Goal: Task Accomplishment & Management: Complete application form

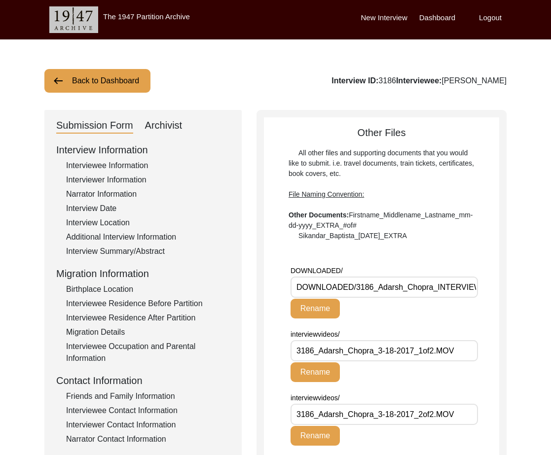
click at [117, 164] on div "Interviewee Information" at bounding box center [148, 166] width 164 height 12
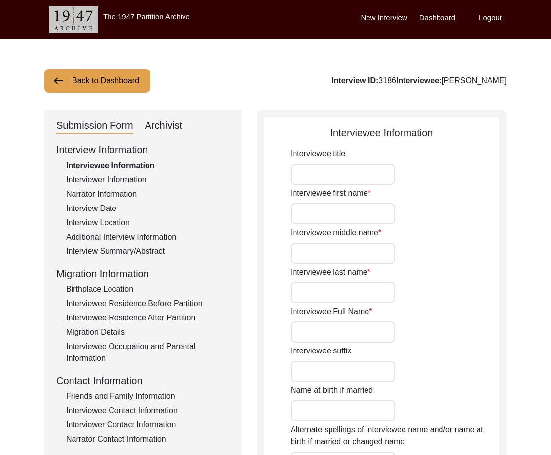
type input "Mrs."
type input "[PERSON_NAME]"
type input "[DATE]"
type input "[DEMOGRAPHIC_DATA]"
click at [309, 326] on input "[PERSON_NAME]" at bounding box center [342, 331] width 104 height 21
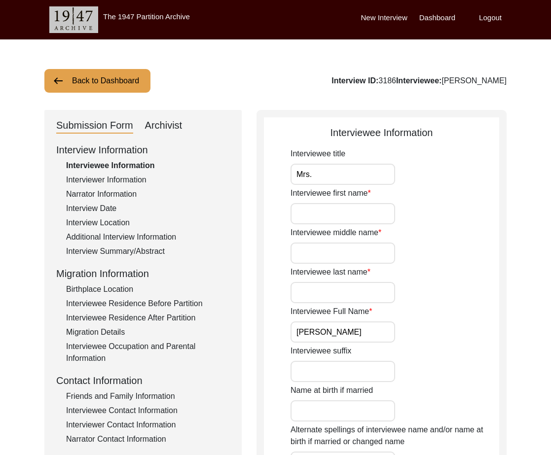
click at [309, 326] on input "[PERSON_NAME]" at bounding box center [342, 331] width 104 height 21
click at [174, 306] on div "Interviewee Residence Before Partition" at bounding box center [148, 304] width 164 height 12
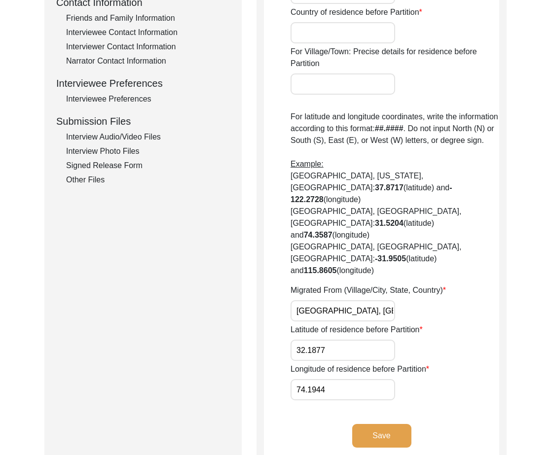
scroll to position [185, 0]
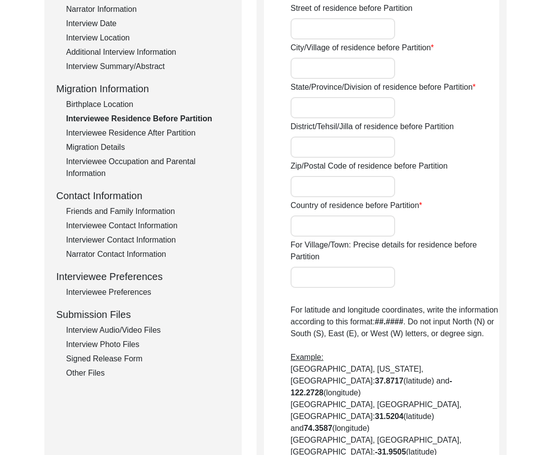
click at [120, 67] on div "Interview Summary/Abstract" at bounding box center [148, 67] width 164 height 12
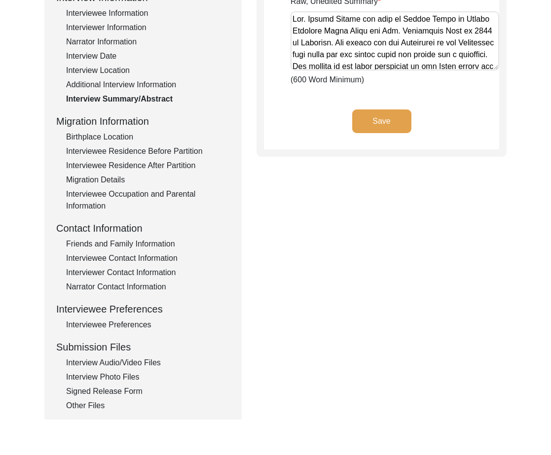
scroll to position [98, 0]
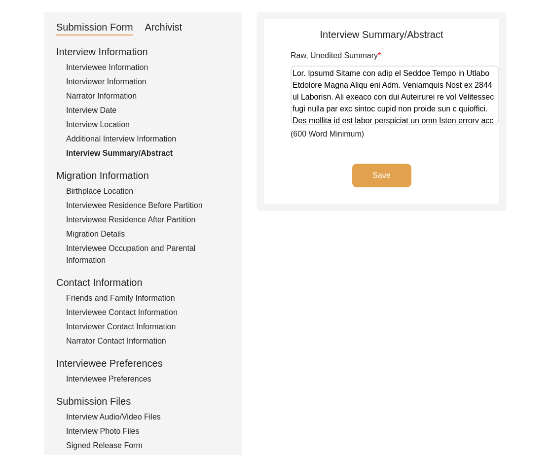
drag, startPoint x: 489, startPoint y: 120, endPoint x: 488, endPoint y: 153, distance: 33.0
click at [488, 153] on app-archivist-abstract-curation "Interview Summary/Abstract Raw, Unedited Summary (600 Word Minimum) Save" at bounding box center [381, 115] width 235 height 176
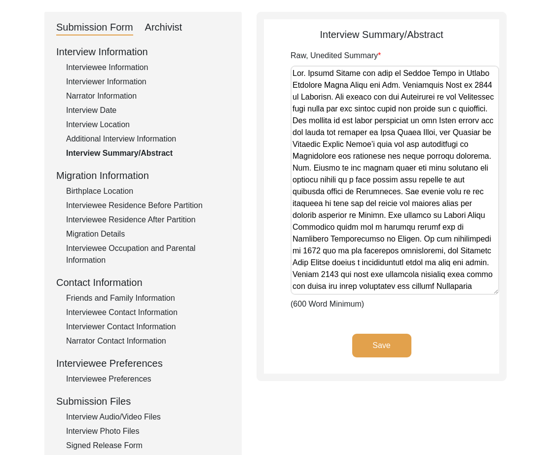
drag, startPoint x: 492, startPoint y: 118, endPoint x: 476, endPoint y: 288, distance: 170.8
click at [476, 288] on textarea "Raw, Unedited Summary" at bounding box center [394, 180] width 208 height 229
click at [443, 241] on textarea "Raw, Unedited Summary" at bounding box center [394, 180] width 208 height 229
click at [124, 207] on div "Interviewee Residence Before Partition" at bounding box center [148, 206] width 164 height 12
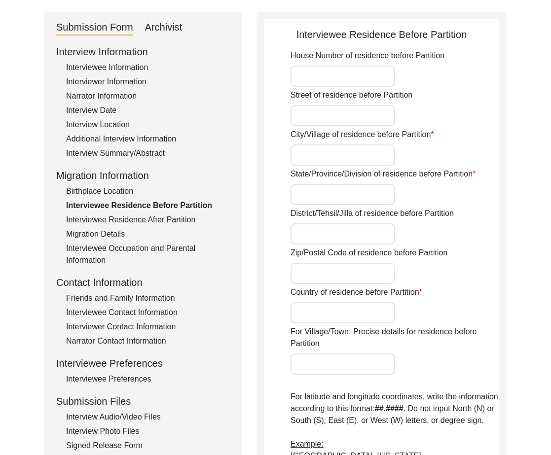
type input "[GEOGRAPHIC_DATA], [GEOGRAPHIC_DATA], [GEOGRAPHIC_DATA]"
type input "32.1877"
type input "74.1944"
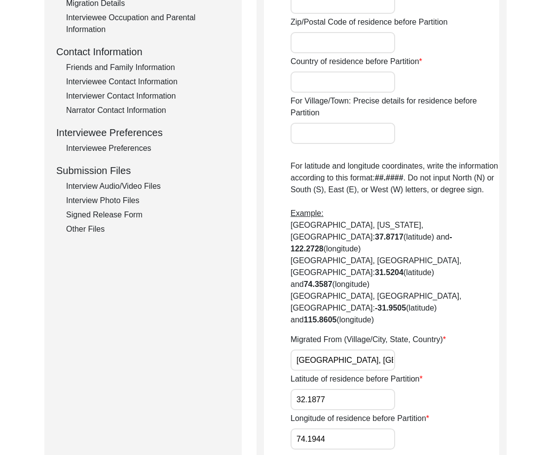
scroll to position [430, 0]
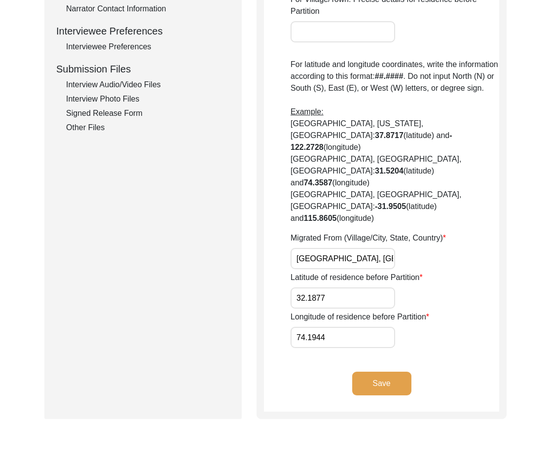
click at [353, 248] on input "[GEOGRAPHIC_DATA], [GEOGRAPHIC_DATA], [GEOGRAPHIC_DATA]" at bounding box center [342, 258] width 104 height 21
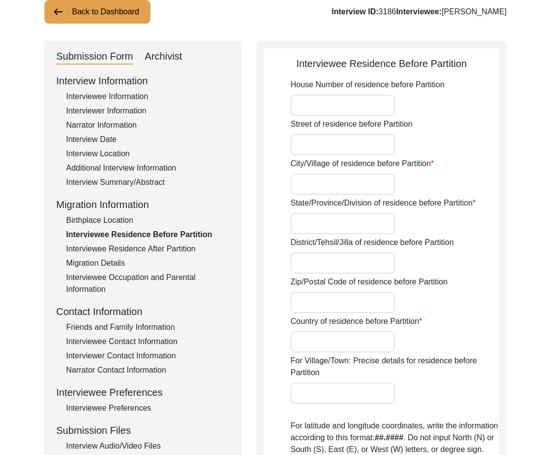
scroll to position [59, 0]
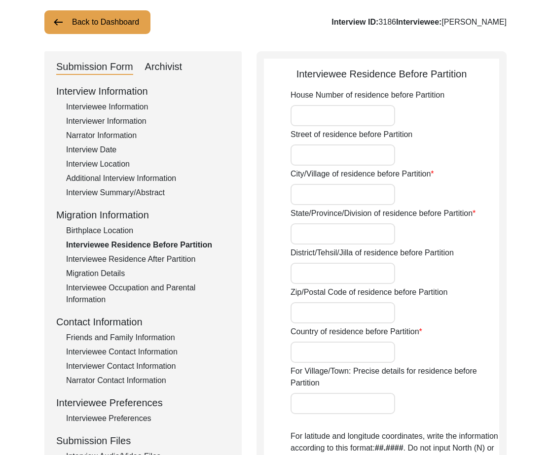
click at [131, 108] on div "Interviewee Information" at bounding box center [148, 107] width 164 height 12
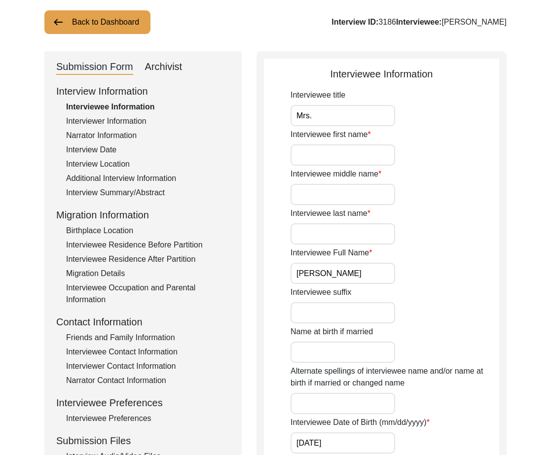
click at [335, 273] on input "[PERSON_NAME]" at bounding box center [342, 273] width 104 height 21
click at [335, 272] on input "[PERSON_NAME]" at bounding box center [342, 273] width 104 height 21
drag, startPoint x: 101, startPoint y: 156, endPoint x: 100, endPoint y: 145, distance: 10.9
click at [101, 156] on div "Interview Information Interviewee Information Interviewer Information Narrator …" at bounding box center [142, 294] width 173 height 421
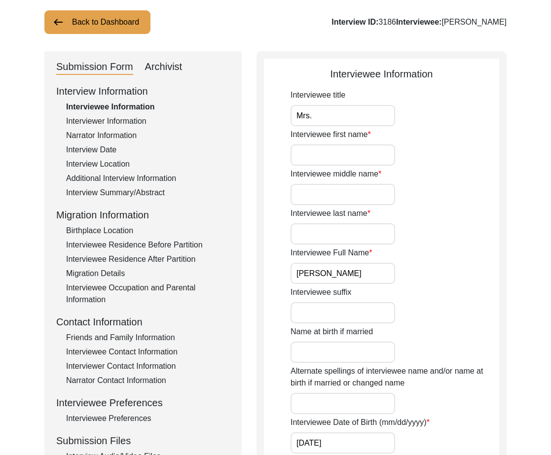
click at [100, 145] on div "Interview Date" at bounding box center [148, 150] width 164 height 12
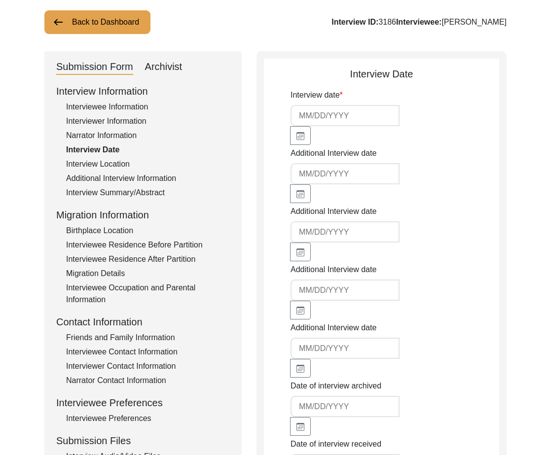
type input "[DATE]"
click at [119, 165] on div "Interview Location" at bounding box center [148, 164] width 164 height 12
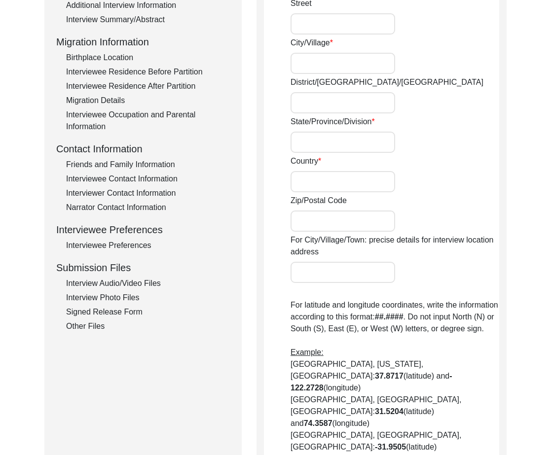
scroll to position [336, 0]
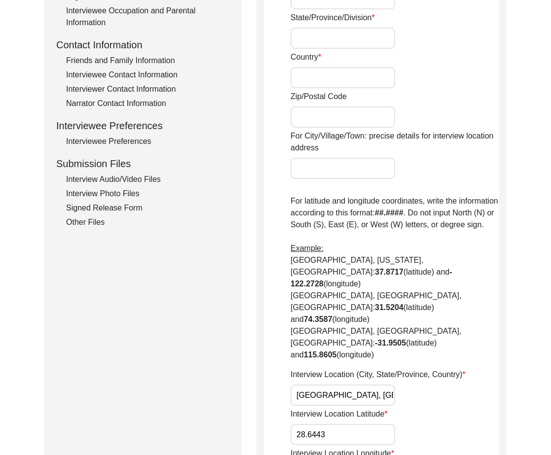
click at [321, 384] on input "[GEOGRAPHIC_DATA], [GEOGRAPHIC_DATA]" at bounding box center [342, 394] width 104 height 21
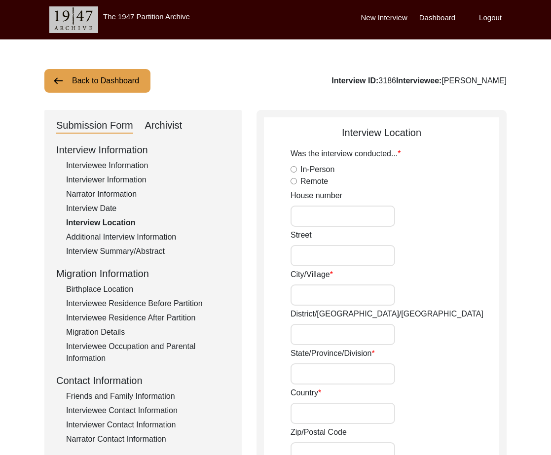
click at [128, 172] on div "Interview Information Interviewee Information Interviewer Information Narrator …" at bounding box center [142, 352] width 173 height 421
click at [135, 177] on div "Interviewer Information" at bounding box center [148, 180] width 164 height 12
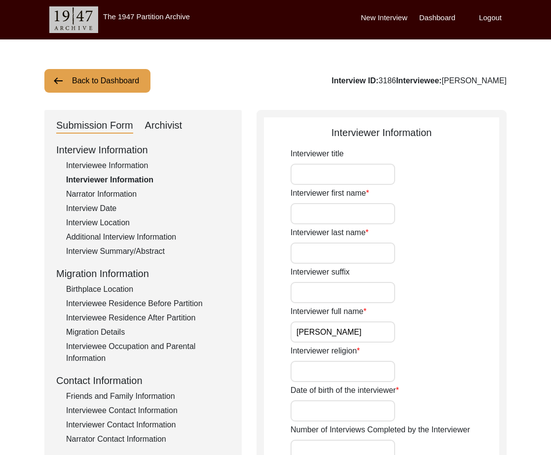
click at [346, 336] on input "[PERSON_NAME]" at bounding box center [342, 331] width 104 height 21
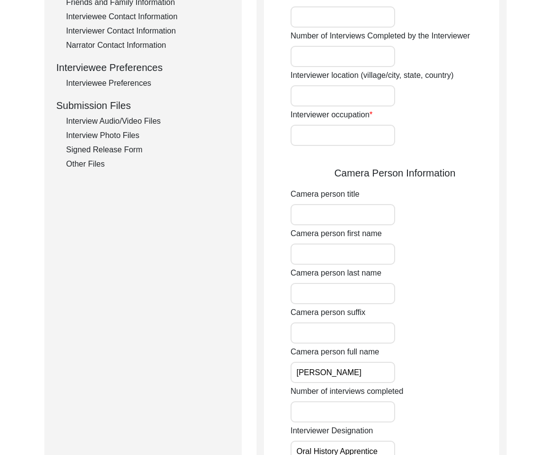
scroll to position [397, 0]
